Goal: Transaction & Acquisition: Purchase product/service

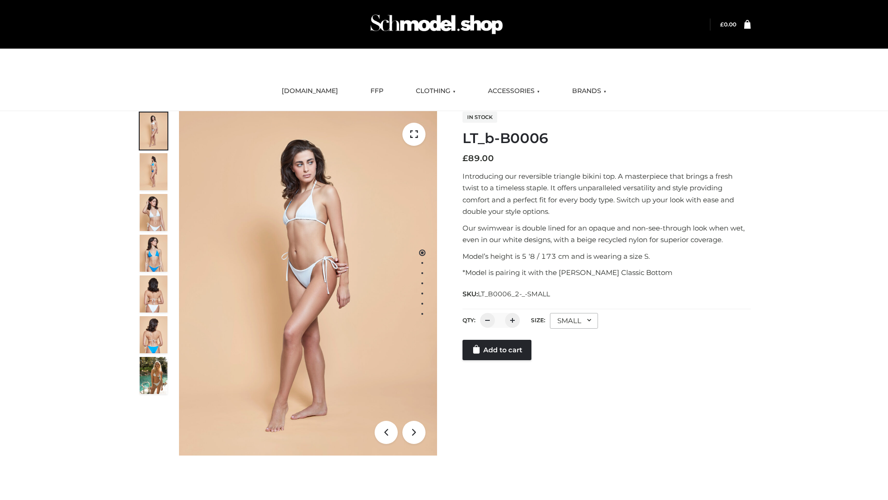
click at [498, 350] on link "Add to cart" at bounding box center [497, 350] width 69 height 20
